Goal: Transaction & Acquisition: Purchase product/service

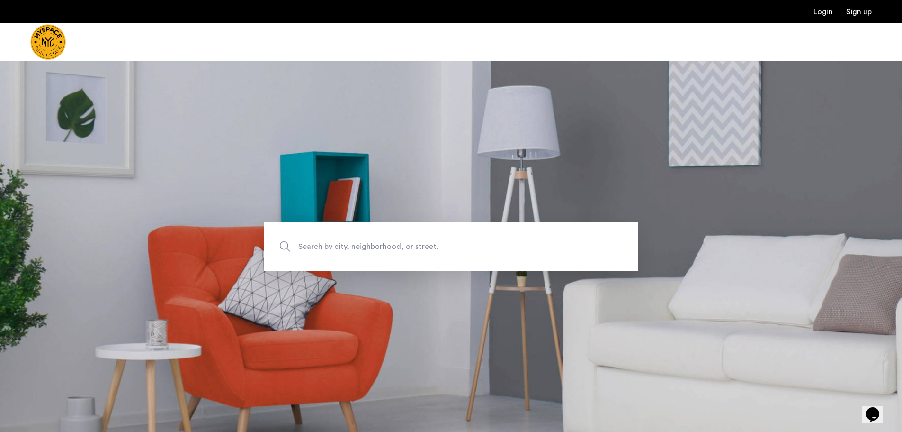
click at [406, 245] on span "Search by city, neighborhood, or street." at bounding box center [428, 246] width 261 height 13
click at [406, 245] on input "Search by city, neighborhood, or street." at bounding box center [451, 246] width 374 height 49
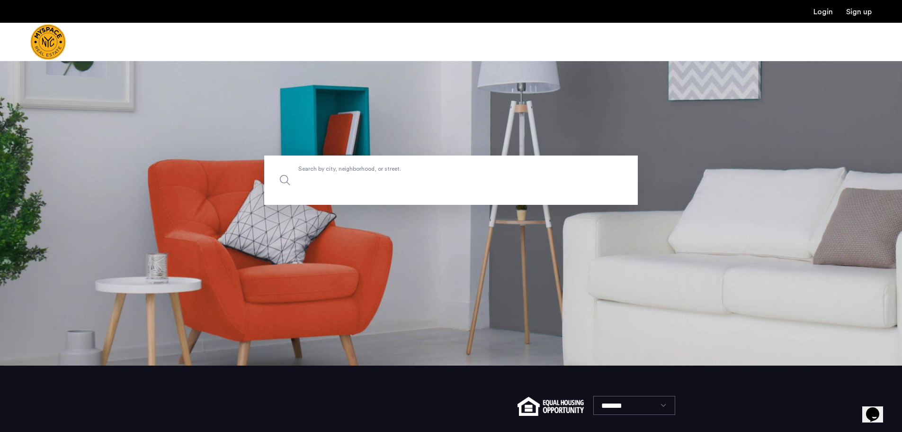
scroll to position [138, 0]
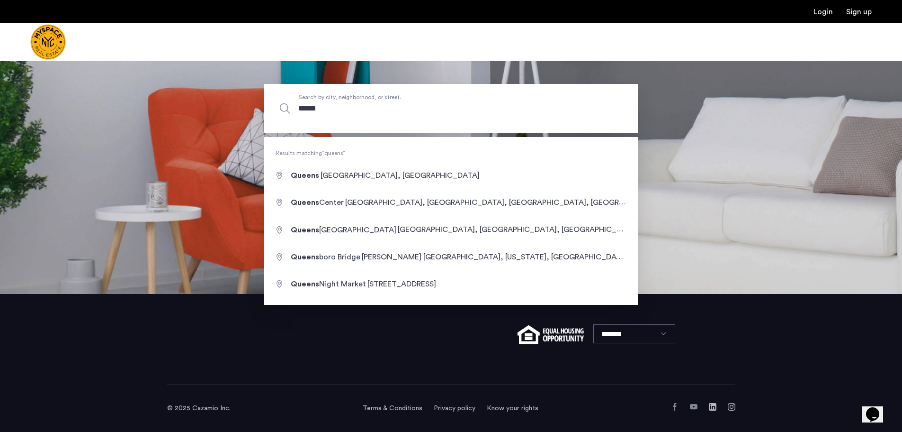
type input "**********"
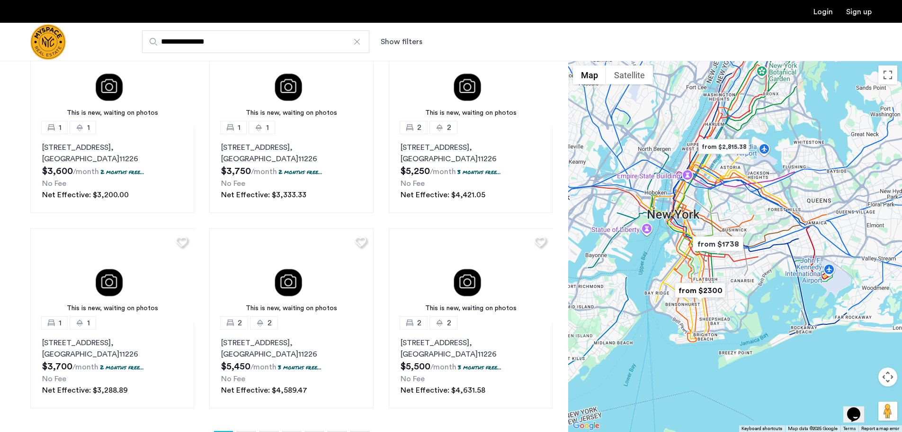
scroll to position [474, 0]
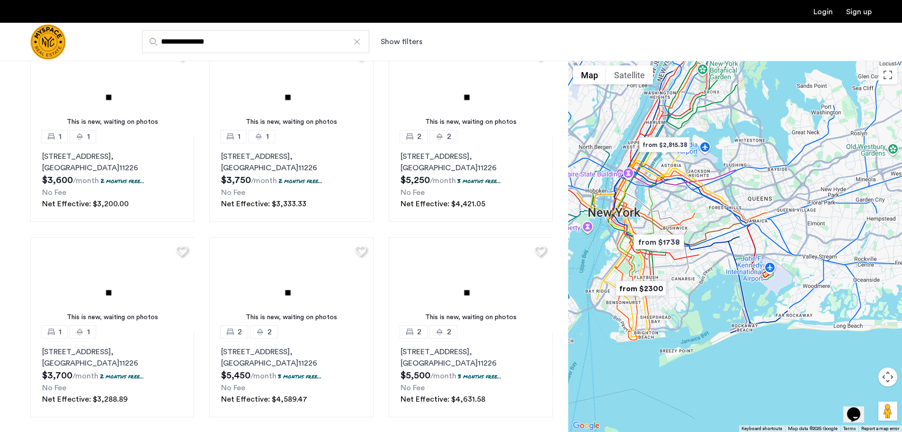
drag, startPoint x: 773, startPoint y: 206, endPoint x: 709, endPoint y: 204, distance: 64.4
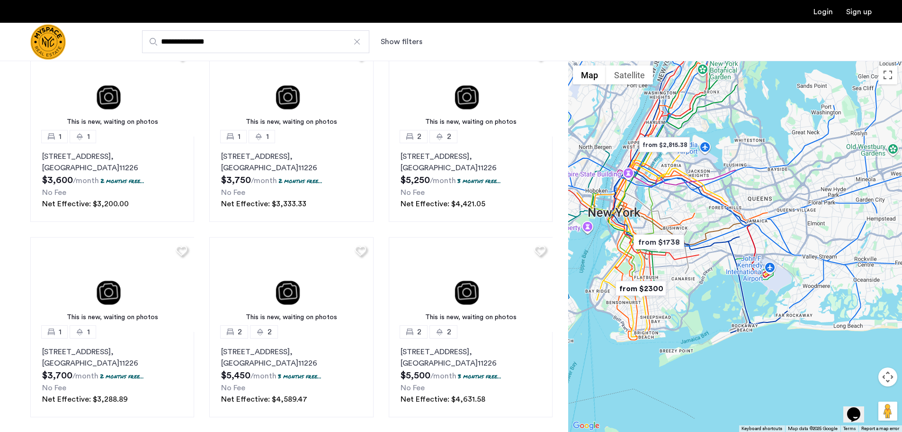
click at [709, 204] on div at bounding box center [735, 246] width 334 height 371
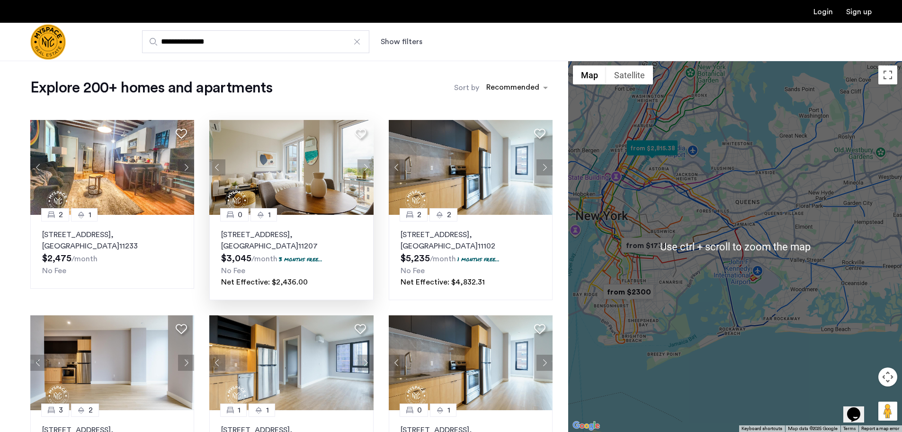
scroll to position [0, 0]
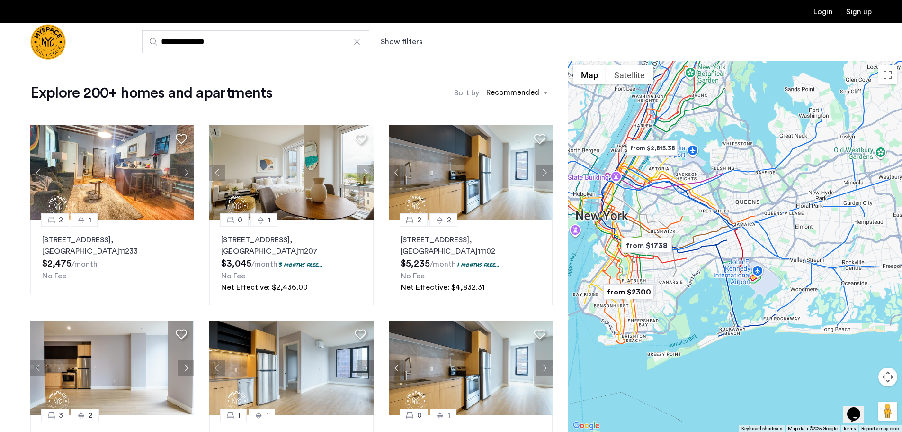
click at [696, 210] on div at bounding box center [735, 246] width 334 height 371
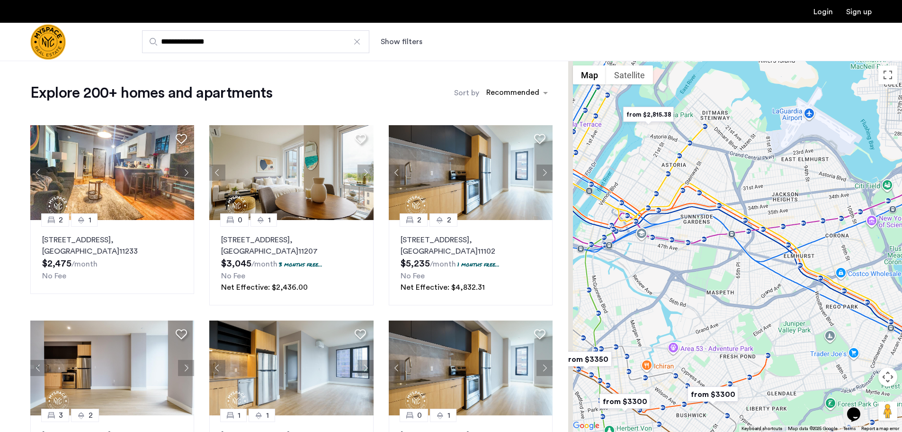
drag, startPoint x: 654, startPoint y: 175, endPoint x: 758, endPoint y: 262, distance: 136.2
click at [758, 262] on div at bounding box center [735, 246] width 334 height 371
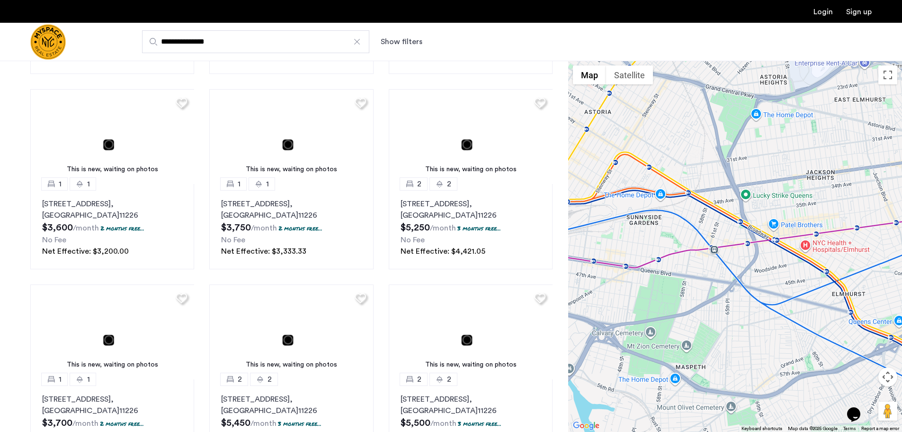
scroll to position [332, 0]
